Goal: Transaction & Acquisition: Purchase product/service

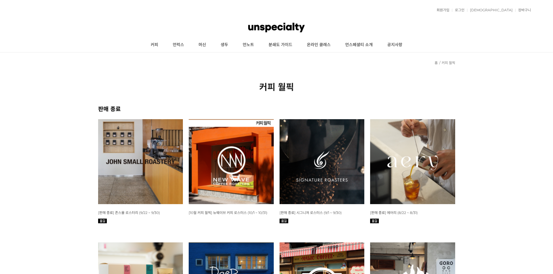
click at [157, 45] on link "커피" at bounding box center [154, 45] width 22 height 15
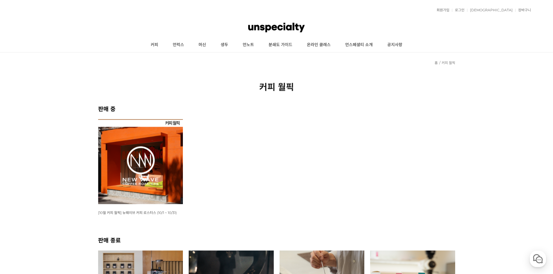
click at [139, 127] on img at bounding box center [140, 161] width 85 height 85
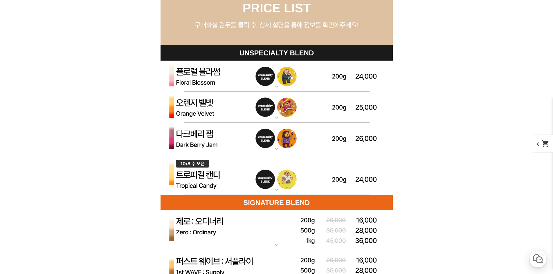
scroll to position [1655, 0]
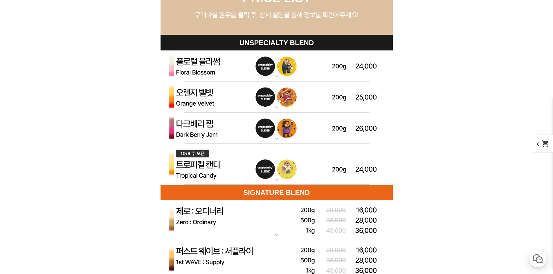
click at [283, 77] on img at bounding box center [277, 66] width 232 height 31
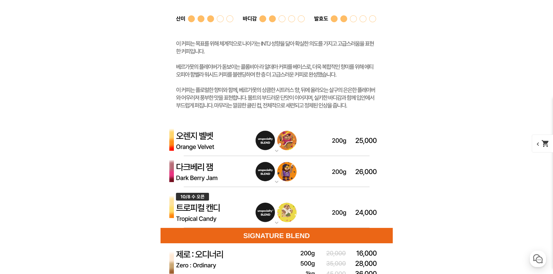
scroll to position [1888, 0]
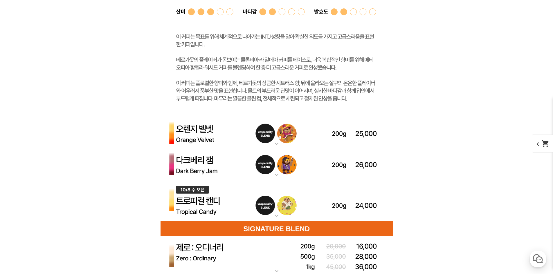
click at [263, 143] on img at bounding box center [277, 133] width 232 height 31
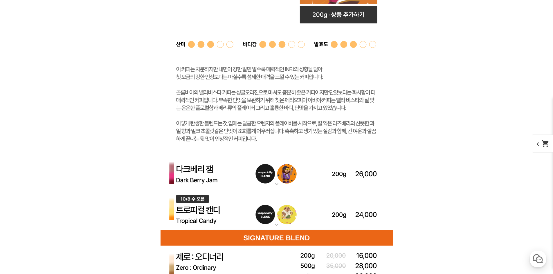
scroll to position [2178, 0]
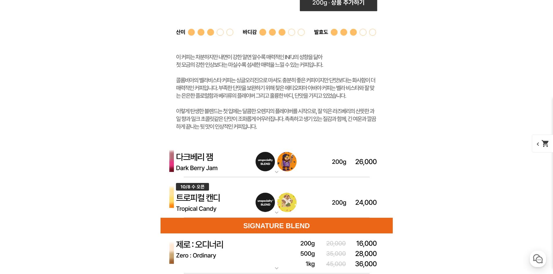
click at [272, 158] on img at bounding box center [277, 161] width 232 height 31
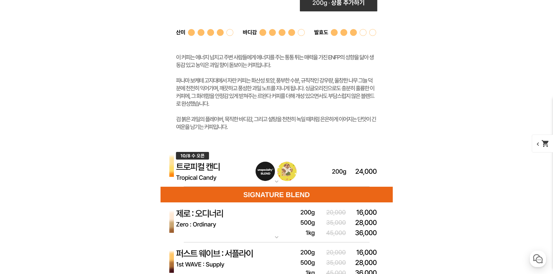
scroll to position [2527, 0]
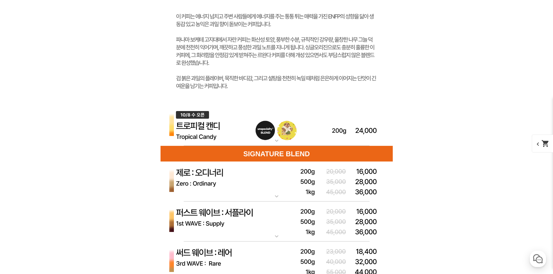
click at [277, 140] on mat-icon "expand_more" at bounding box center [277, 140] width 12 height 7
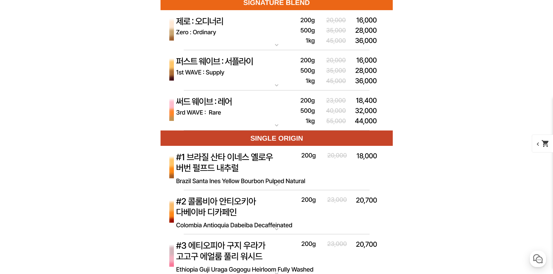
scroll to position [2875, 0]
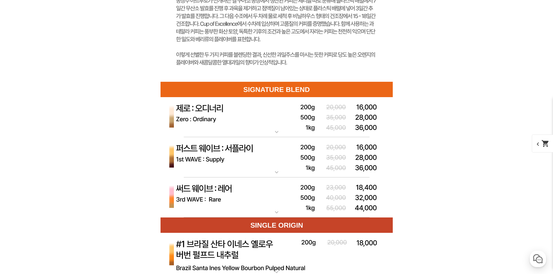
click at [275, 125] on img at bounding box center [277, 117] width 232 height 40
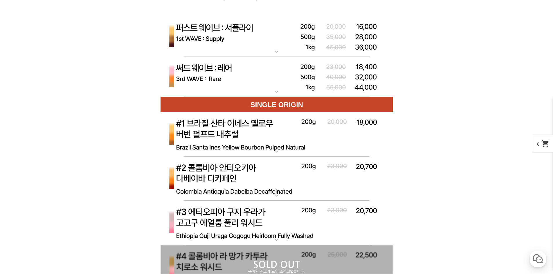
scroll to position [3340, 0]
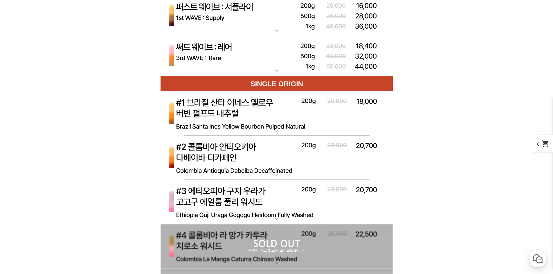
click at [278, 126] on img at bounding box center [277, 113] width 232 height 45
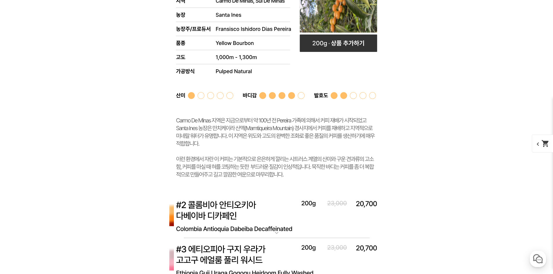
scroll to position [3601, 0]
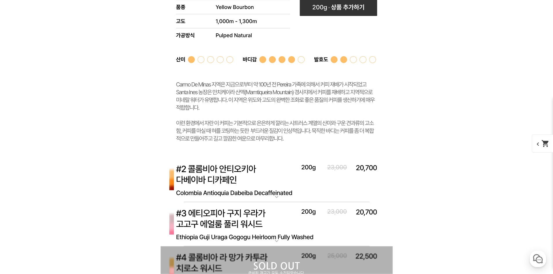
click at [271, 174] on img at bounding box center [277, 180] width 232 height 45
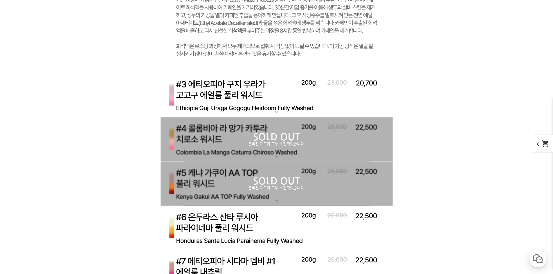
scroll to position [4037, 0]
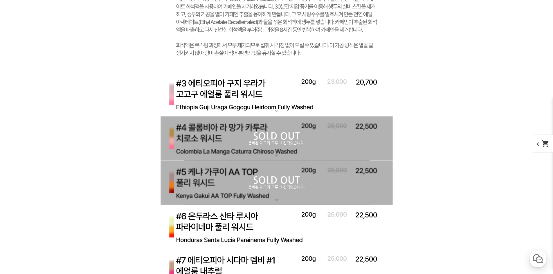
click at [263, 148] on div "SOLD OUT 준비된 재고가 모두 소진되었습니다." at bounding box center [277, 138] width 232 height 44
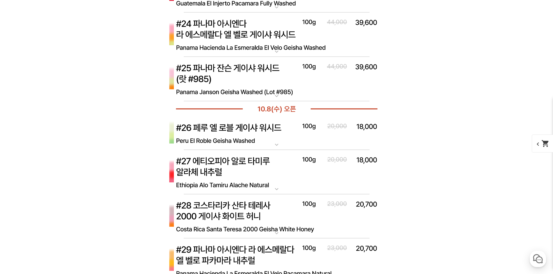
scroll to position [5111, 0]
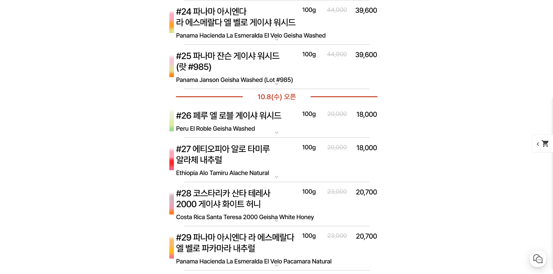
click at [281, 162] on img at bounding box center [277, 160] width 232 height 45
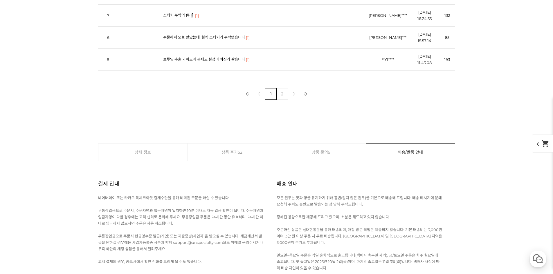
scroll to position [10658, 0]
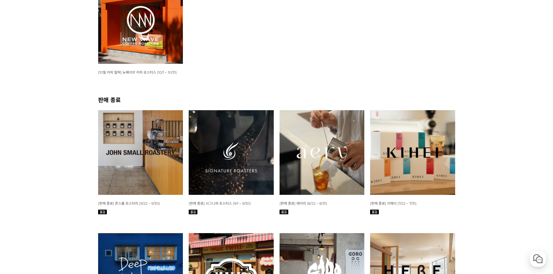
scroll to position [145, 0]
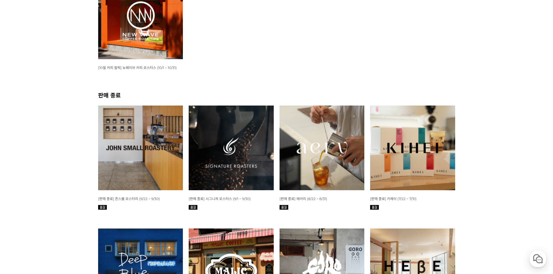
click at [166, 181] on img at bounding box center [140, 148] width 85 height 85
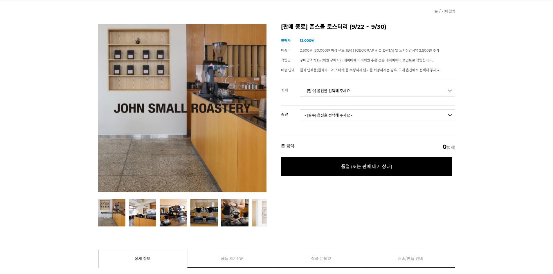
scroll to position [58, 0]
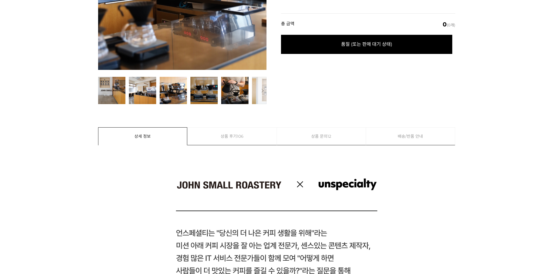
click at [229, 137] on link "상품 후기 106" at bounding box center [232, 136] width 89 height 17
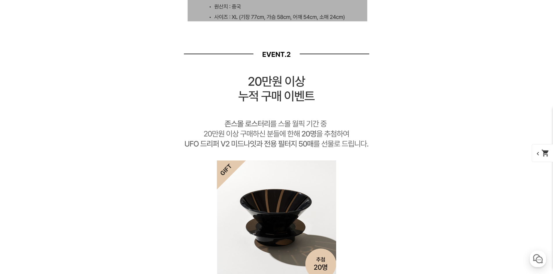
scroll to position [3123, 0]
